Goal: Navigation & Orientation: Understand site structure

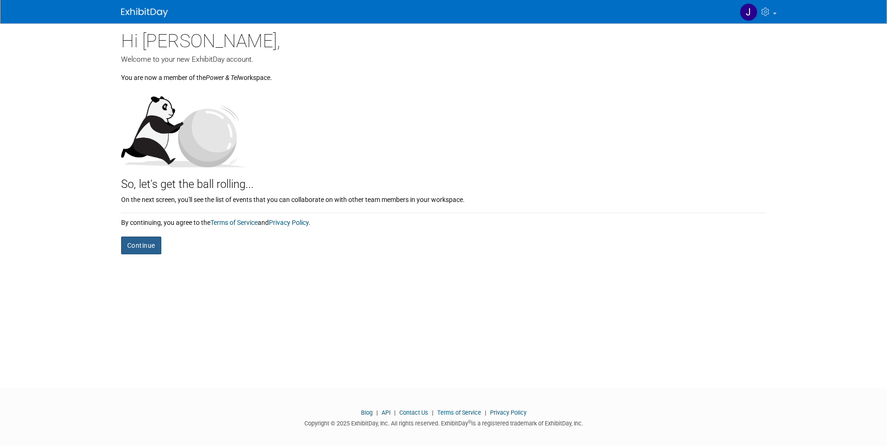
click at [146, 241] on button "Continue" at bounding box center [141, 246] width 40 height 18
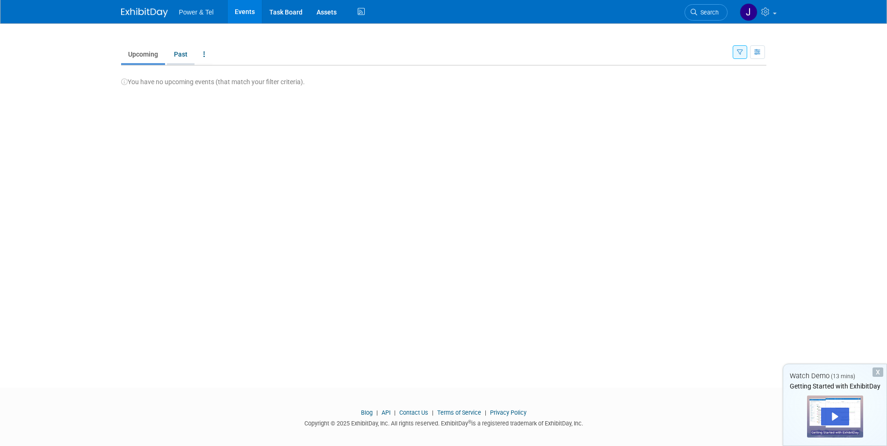
click at [184, 52] on link "Past" at bounding box center [181, 54] width 28 height 18
click at [149, 55] on link "Upcoming" at bounding box center [143, 54] width 44 height 18
click at [834, 417] on div "Play" at bounding box center [835, 417] width 28 height 18
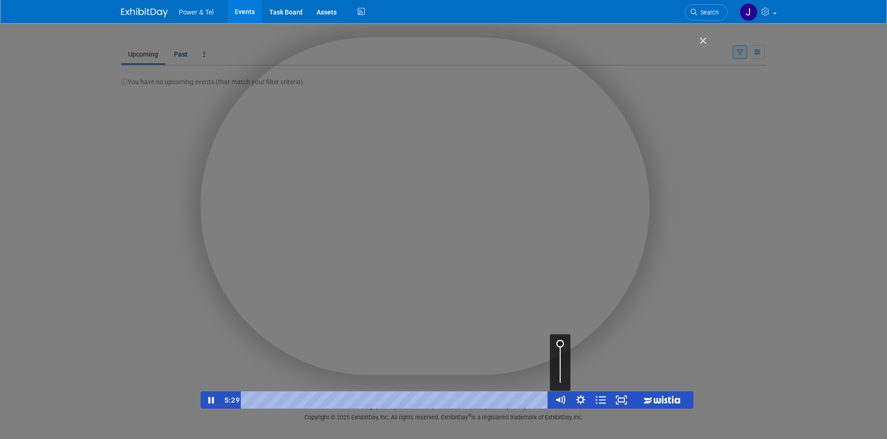
click at [561, 344] on div "Volume" at bounding box center [559, 343] width 7 height 7
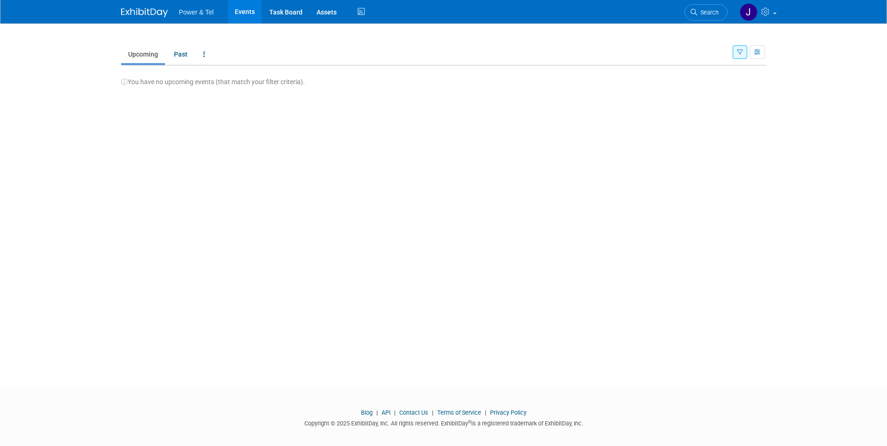
click at [246, 9] on link "Events" at bounding box center [245, 11] width 34 height 23
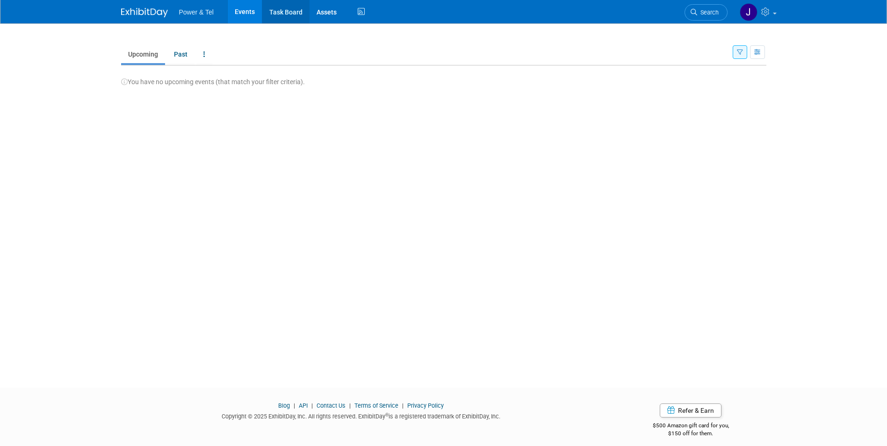
click at [287, 8] on link "Task Board" at bounding box center [285, 11] width 47 height 23
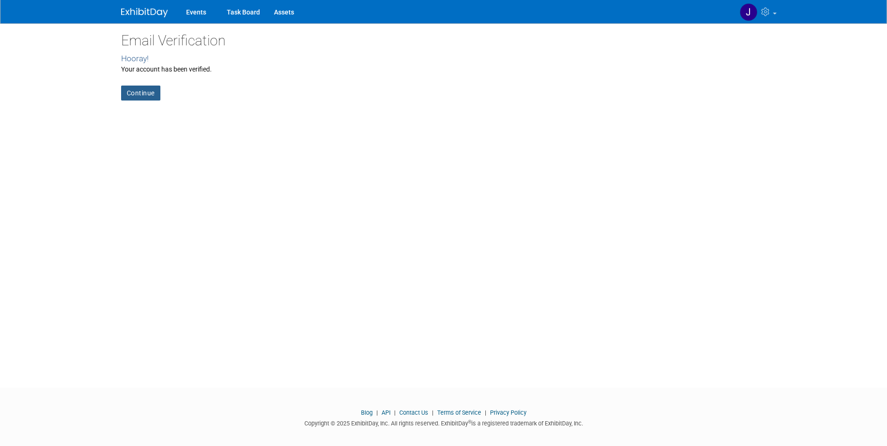
click at [145, 93] on link "Continue" at bounding box center [140, 93] width 39 height 15
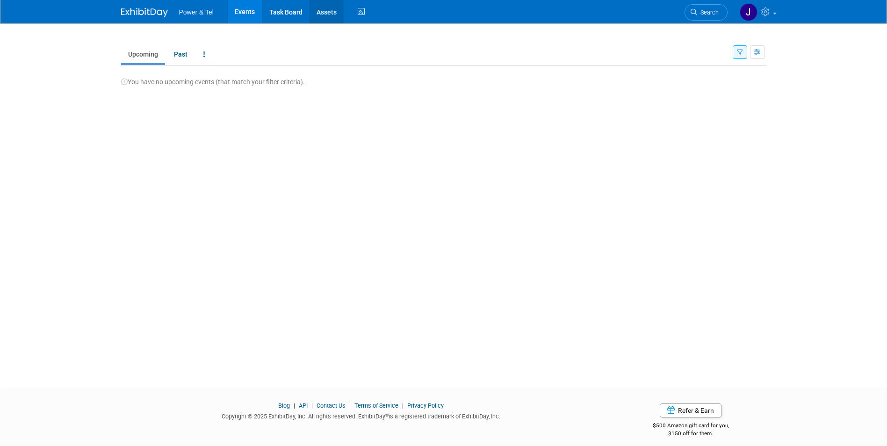
click at [326, 8] on link "Assets" at bounding box center [326, 11] width 34 height 23
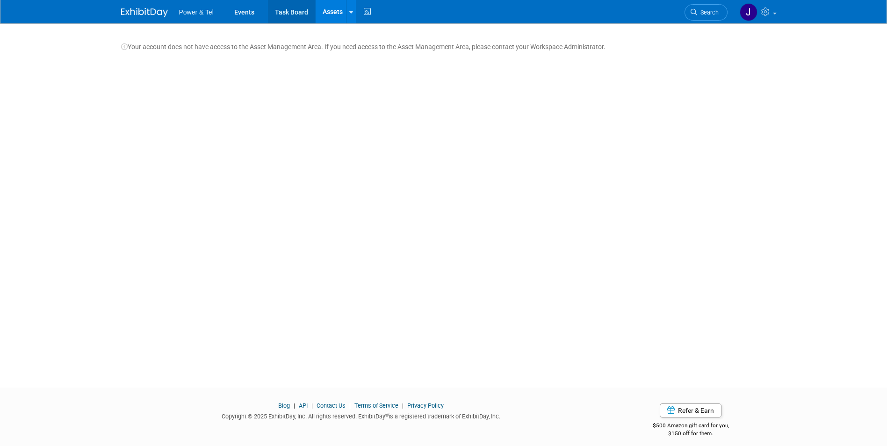
click at [309, 13] on link "Task Board" at bounding box center [291, 11] width 47 height 23
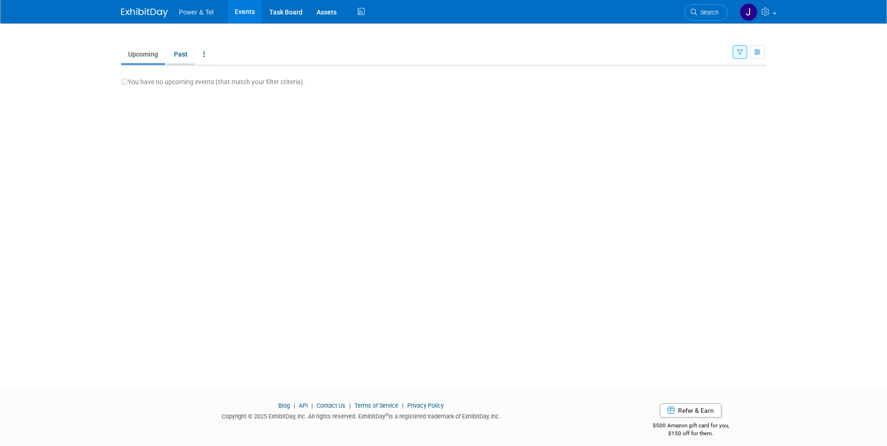
click at [179, 51] on link "Past" at bounding box center [181, 54] width 28 height 18
click at [207, 13] on span "Power & Tel" at bounding box center [196, 11] width 35 height 7
click at [283, 7] on link "Task Board" at bounding box center [285, 11] width 47 height 23
